Goal: Find specific page/section: Find specific page/section

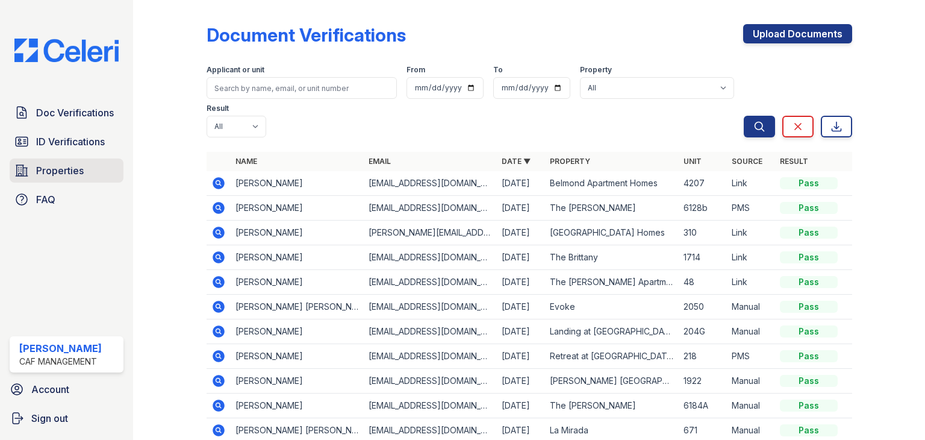
click at [78, 169] on span "Properties" at bounding box center [60, 170] width 48 height 14
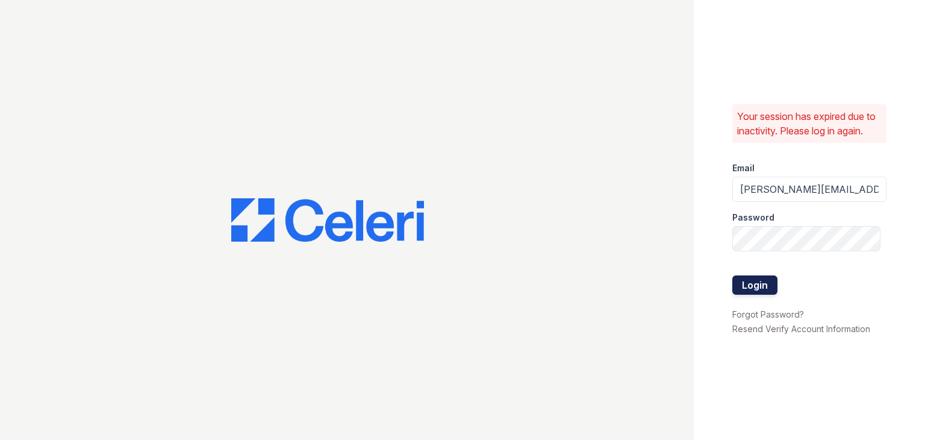
click at [760, 280] on button "Login" at bounding box center [755, 284] width 45 height 19
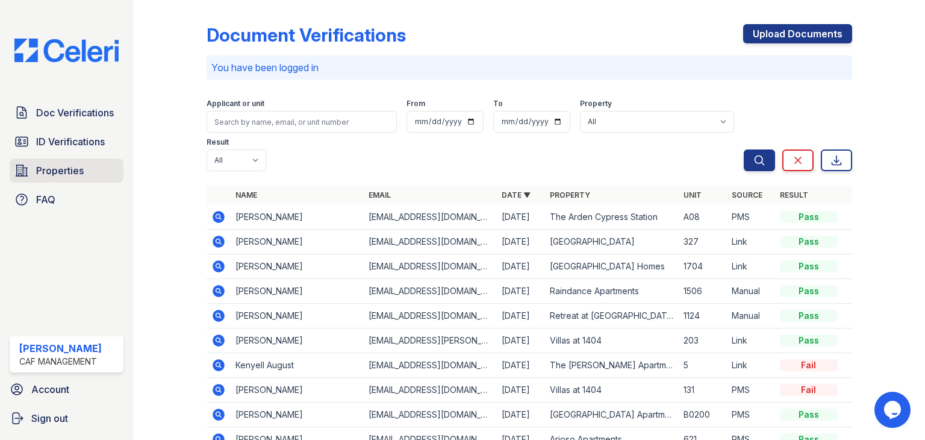
click at [72, 172] on span "Properties" at bounding box center [60, 170] width 48 height 14
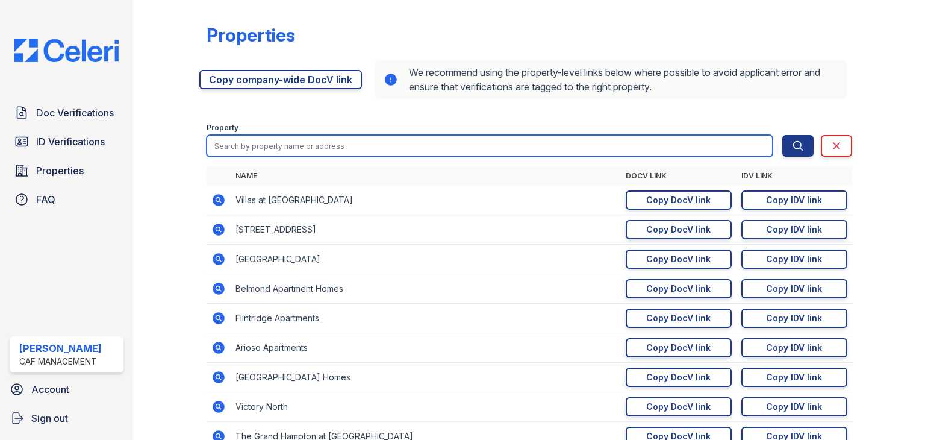
click at [420, 151] on input "search" at bounding box center [490, 146] width 566 height 22
type input "evoke"
click at [783, 135] on button "Search" at bounding box center [798, 146] width 31 height 22
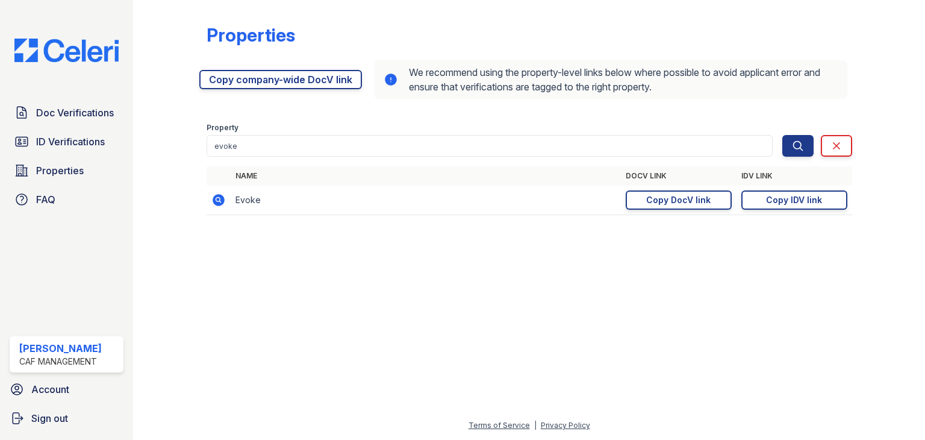
click at [219, 198] on icon at bounding box center [219, 200] width 12 height 12
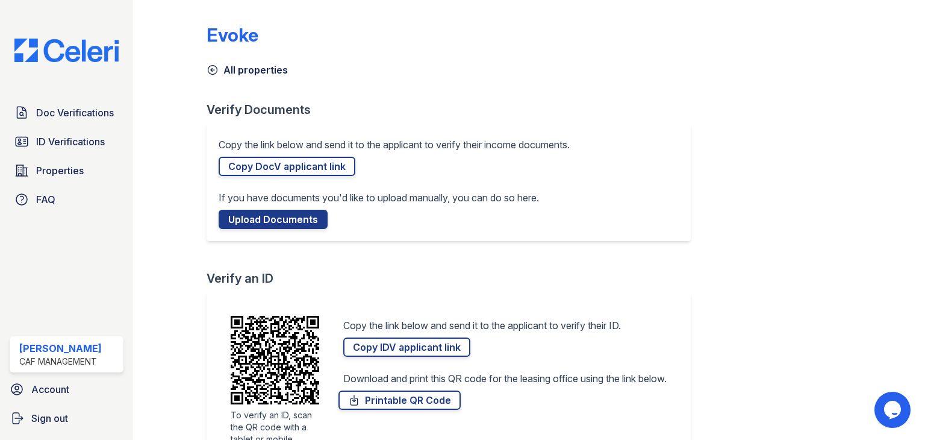
scroll to position [48, 0]
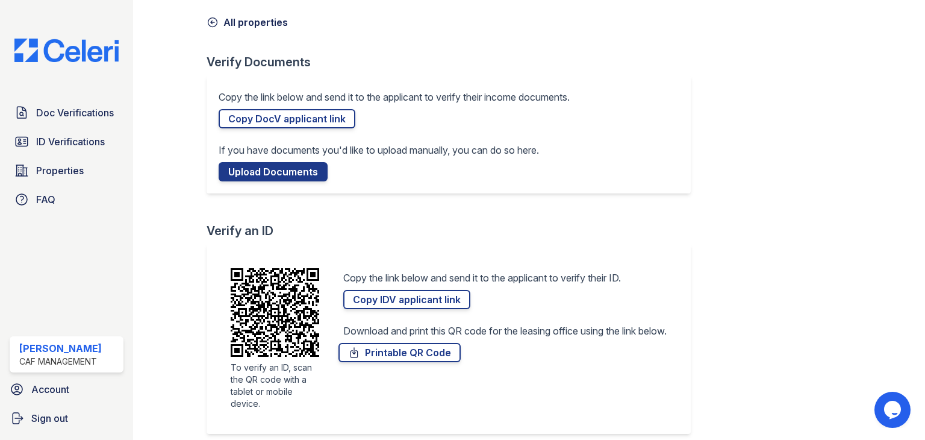
click at [210, 19] on icon at bounding box center [213, 22] width 12 height 12
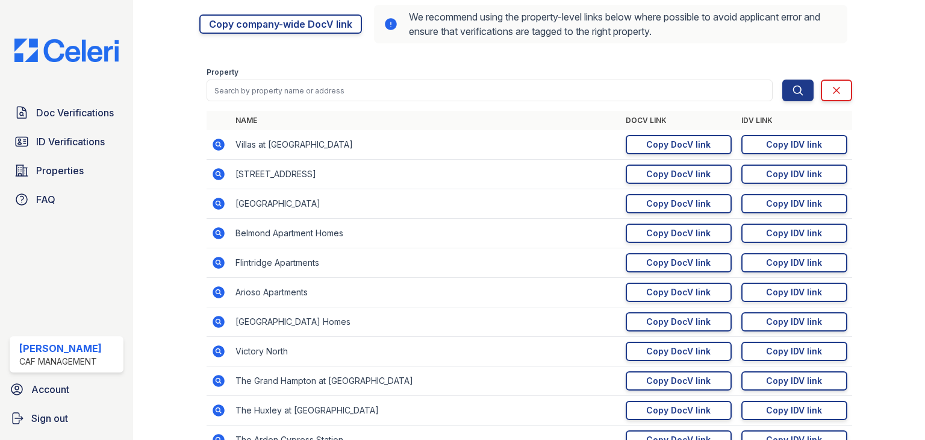
scroll to position [58, 0]
